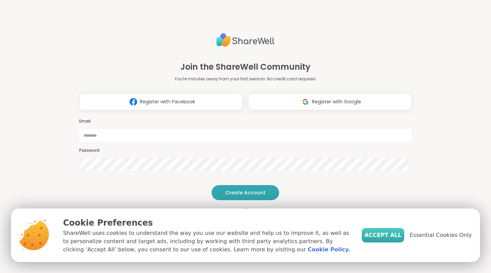
click at [390, 234] on span "Accept All" at bounding box center [383, 235] width 37 height 8
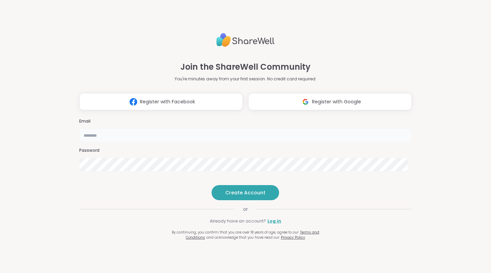
click at [277, 128] on input "email" at bounding box center [245, 135] width 333 height 14
type input "**********"
